Goal: Transaction & Acquisition: Subscribe to service/newsletter

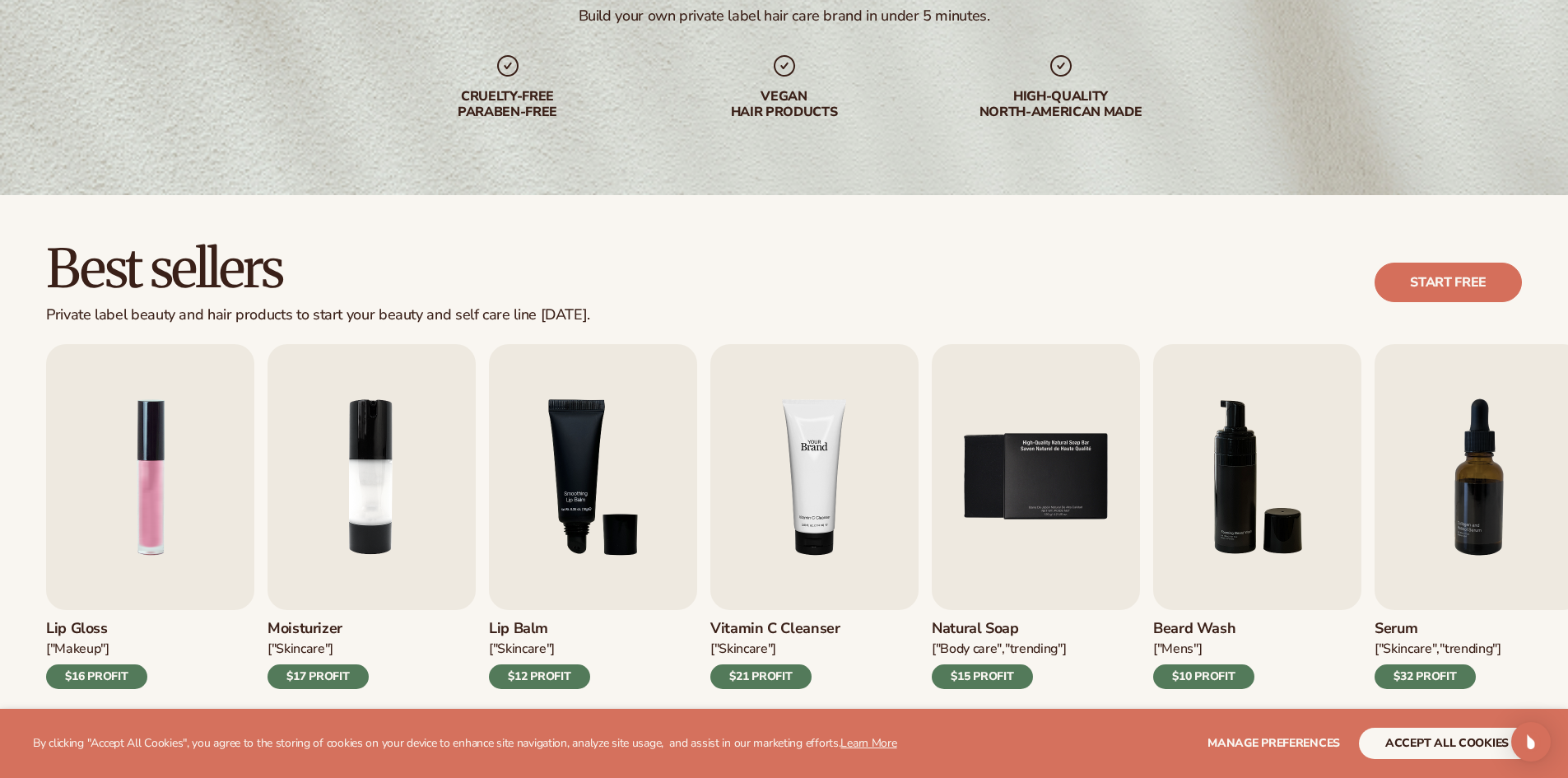
scroll to position [330, 0]
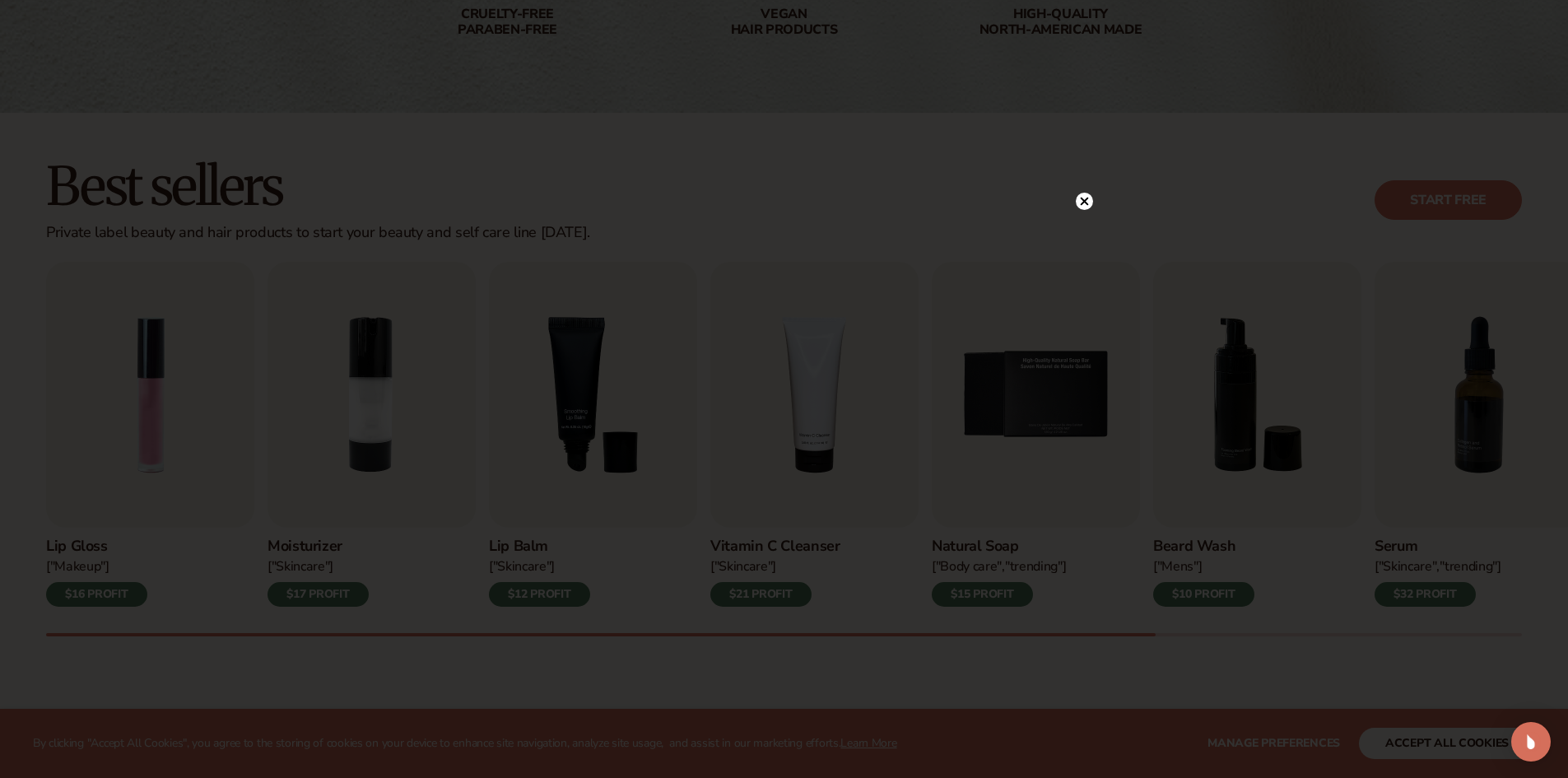
click at [1090, 202] on circle at bounding box center [1084, 200] width 17 height 17
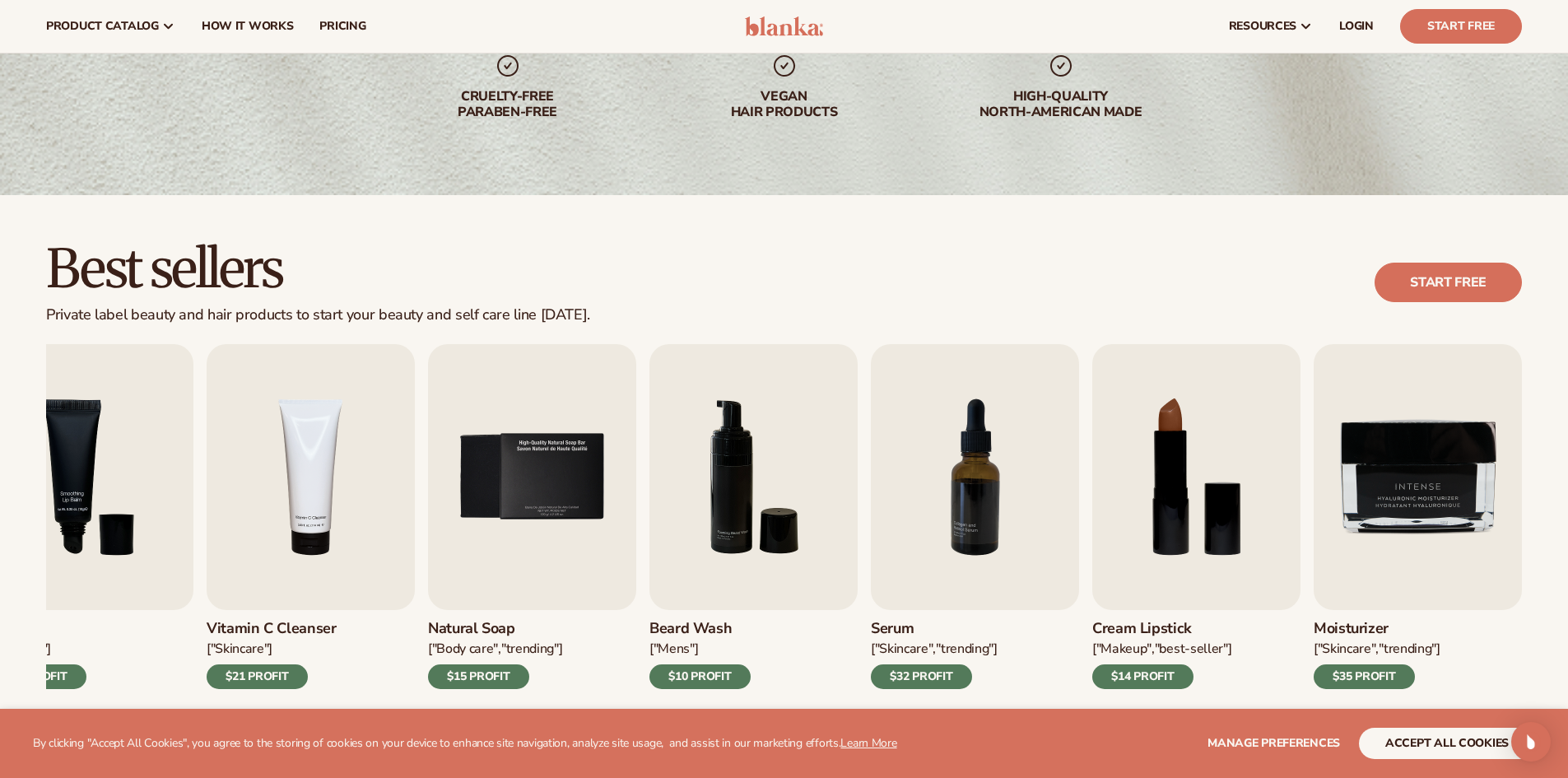
scroll to position [0, 0]
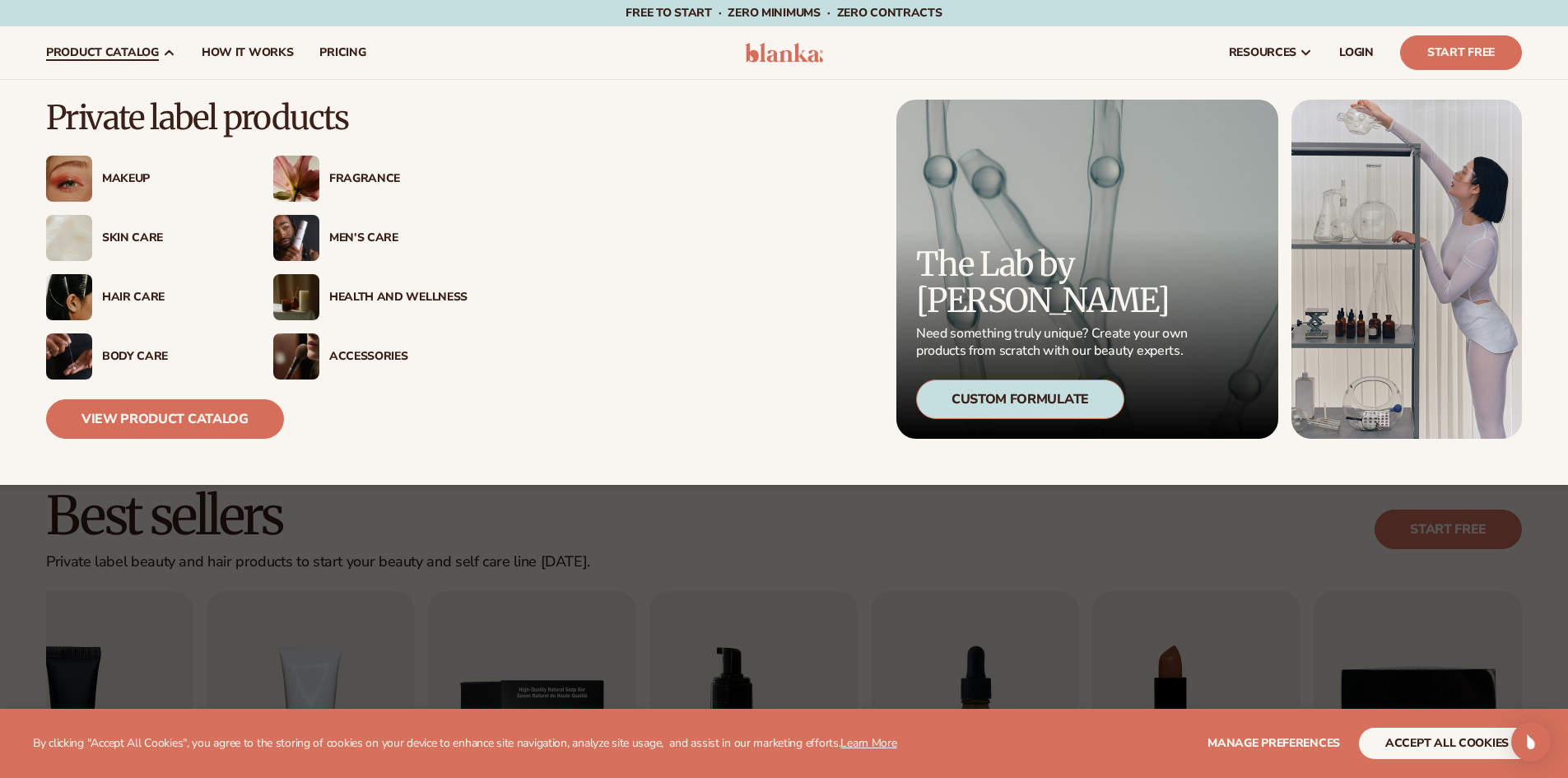
click at [145, 53] on span "product catalog" at bounding box center [102, 52] width 113 height 13
click at [108, 285] on div "Hair Care" at bounding box center [143, 297] width 194 height 46
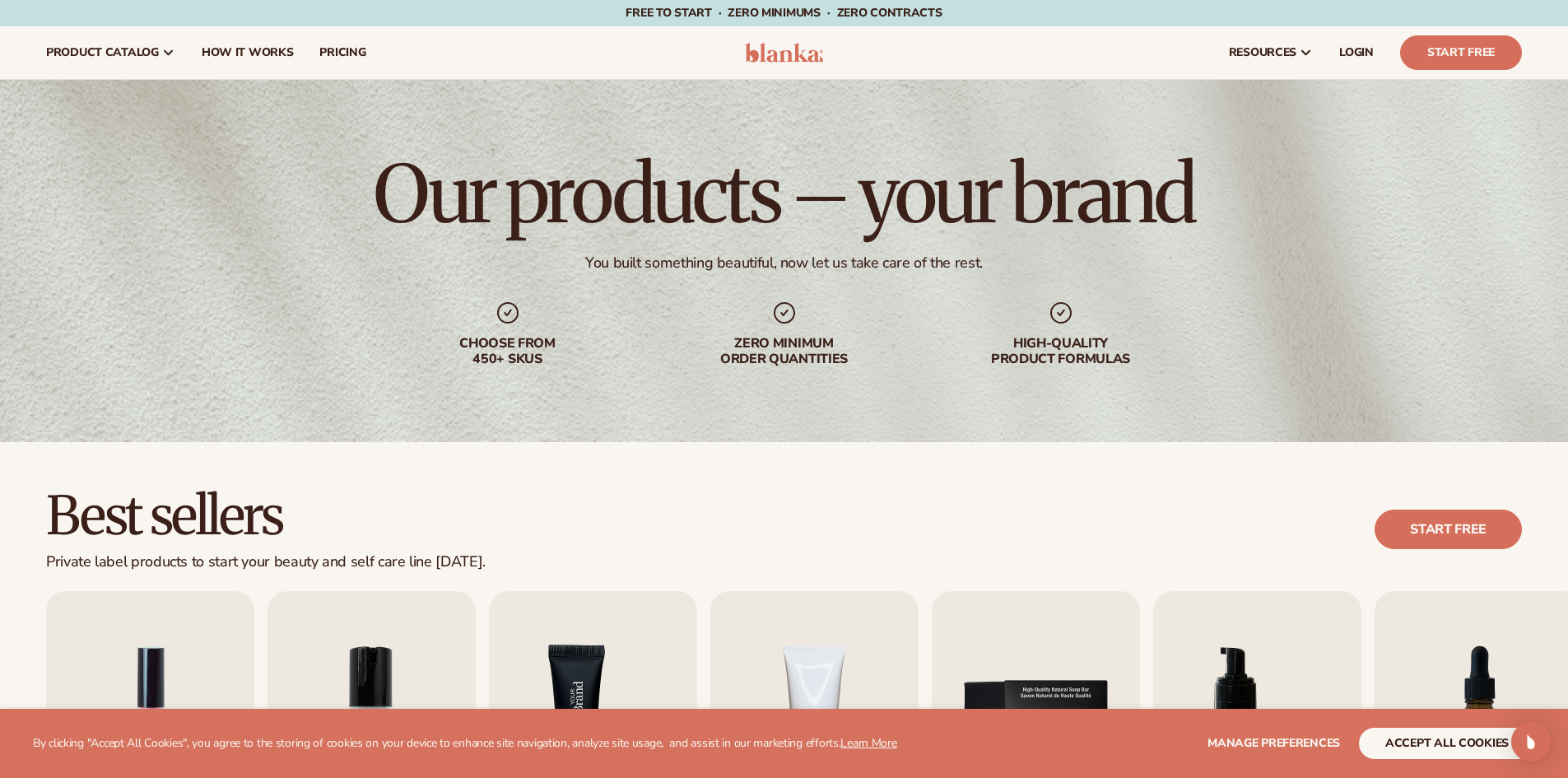
scroll to position [412, 0]
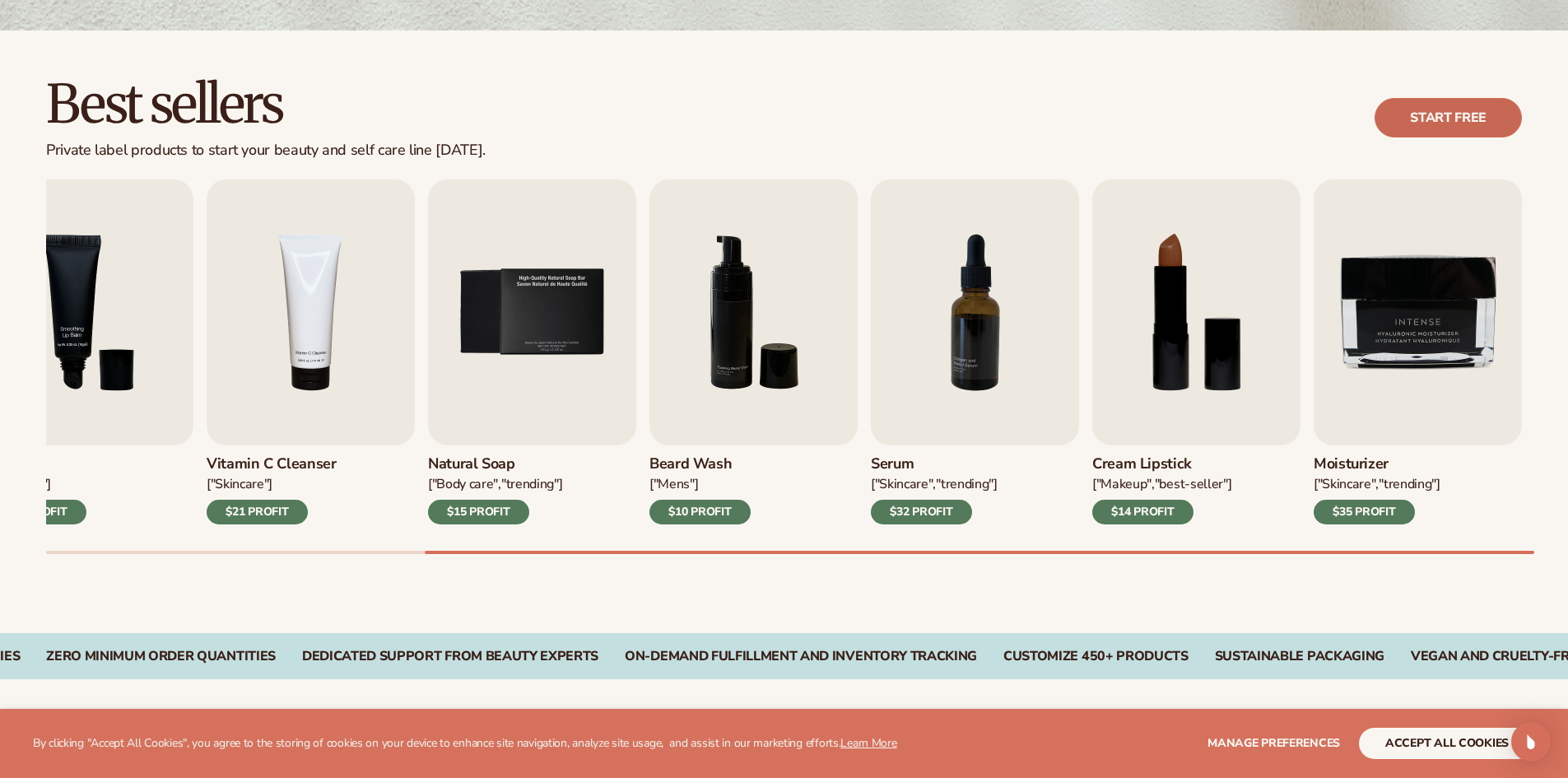
click at [1496, 125] on link "Start free" at bounding box center [1448, 117] width 147 height 39
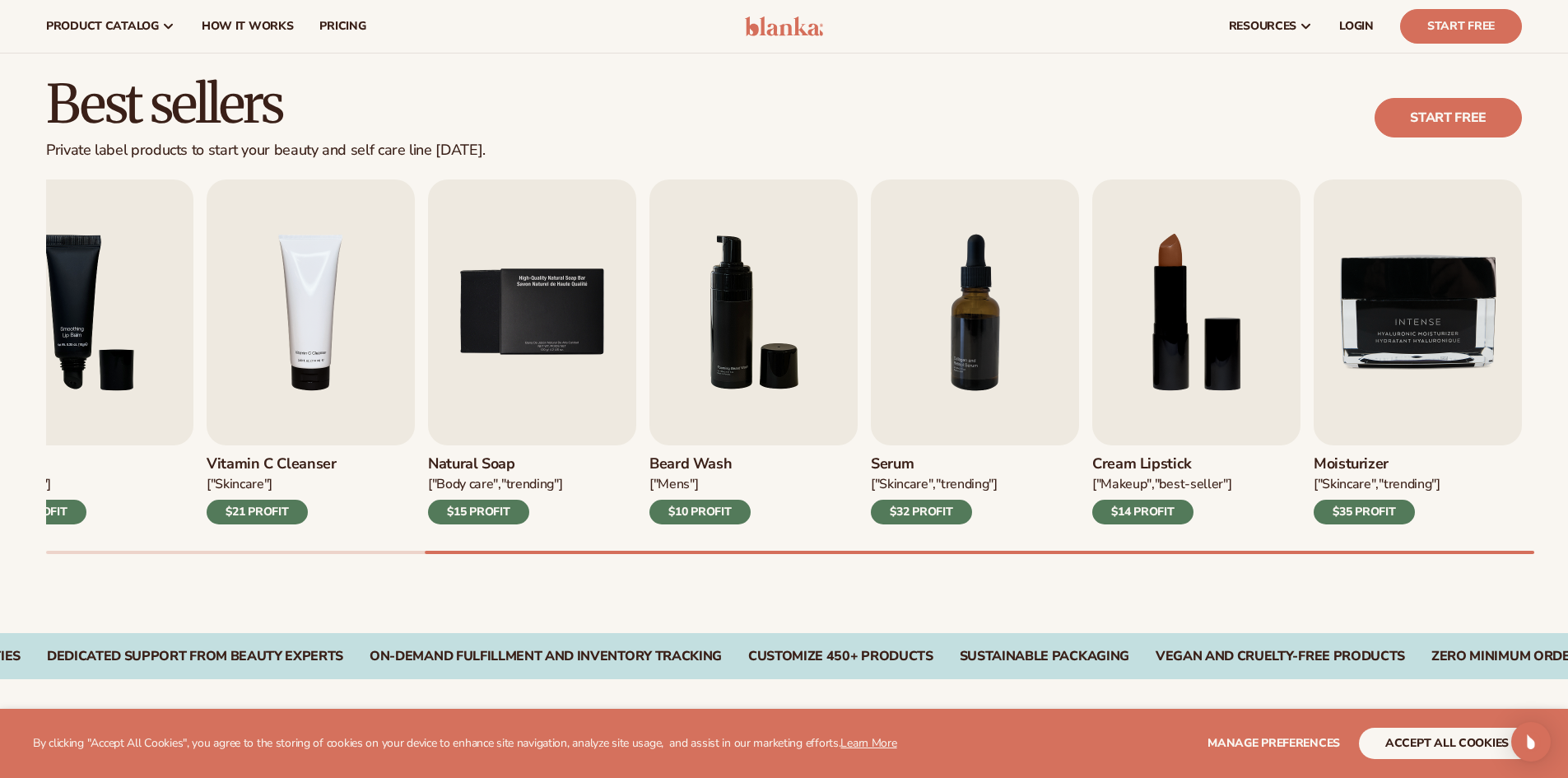
scroll to position [0, 0]
